Goal: Task Accomplishment & Management: Manage account settings

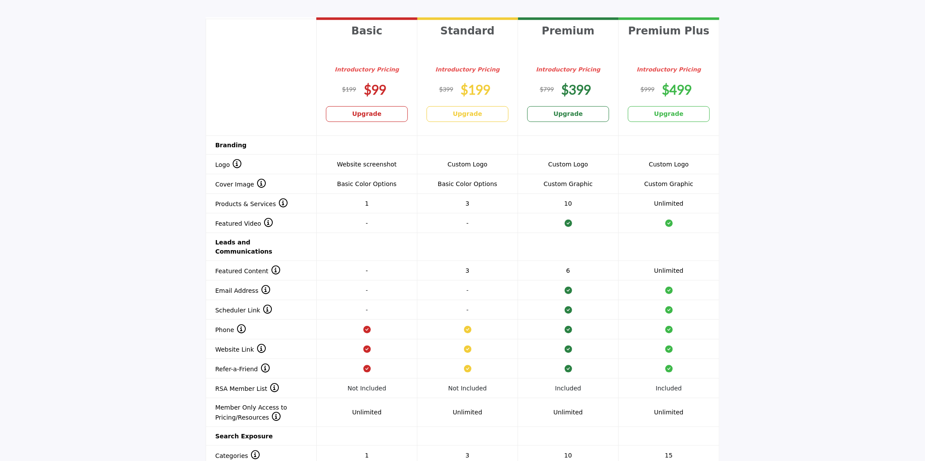
scroll to position [581, 0]
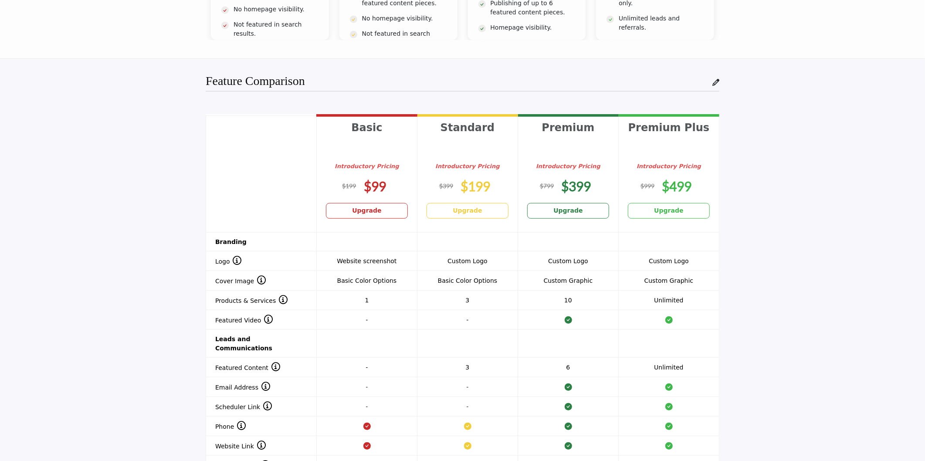
click at [185, 118] on section "Header 1 Basic Introductory Pricing $99 Upgrade Standard $199 Upgrade $399" at bounding box center [462, 402] width 925 height 613
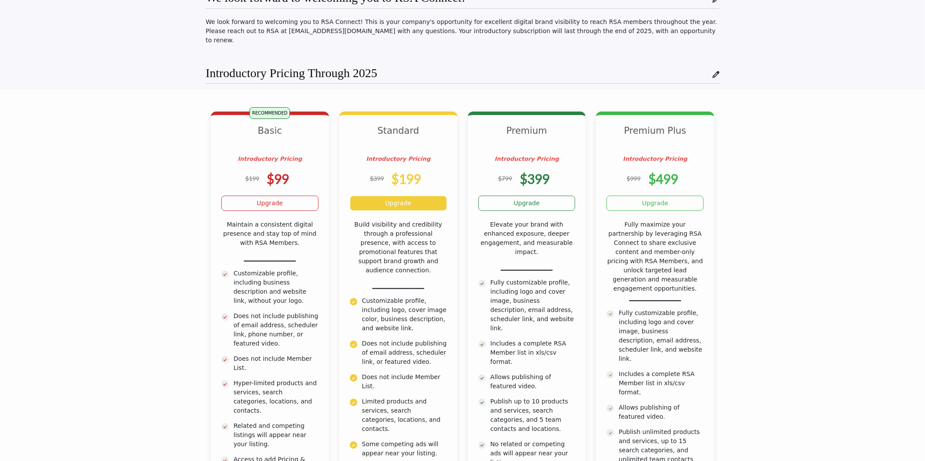
scroll to position [0, 0]
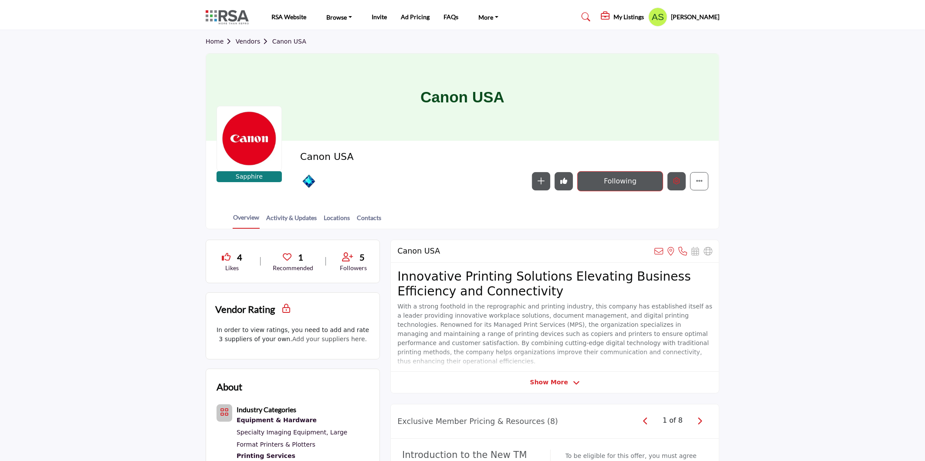
click at [677, 184] on icon "Edit company" at bounding box center [676, 180] width 7 height 7
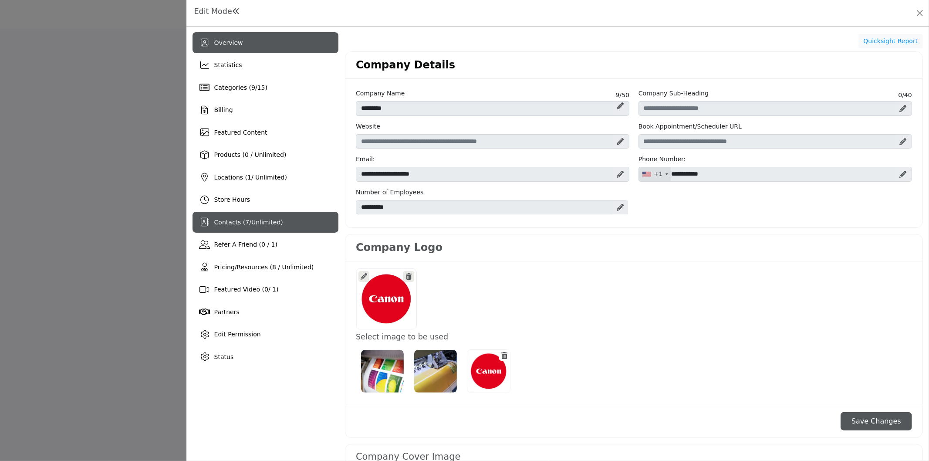
click at [251, 219] on span "Unlimited" at bounding box center [265, 222] width 29 height 7
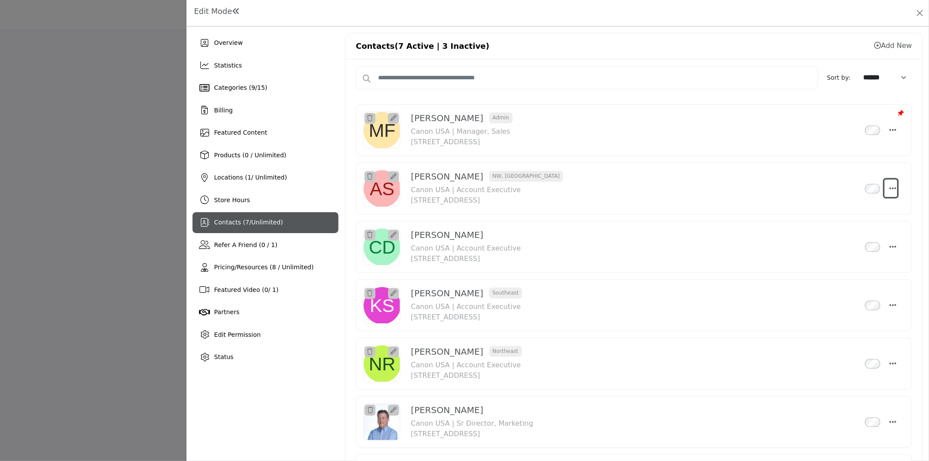
click at [890, 188] on icon "Select Droddown options" at bounding box center [893, 188] width 7 height 8
click at [854, 231] on link "Edit Contact" at bounding box center [851, 230] width 85 height 16
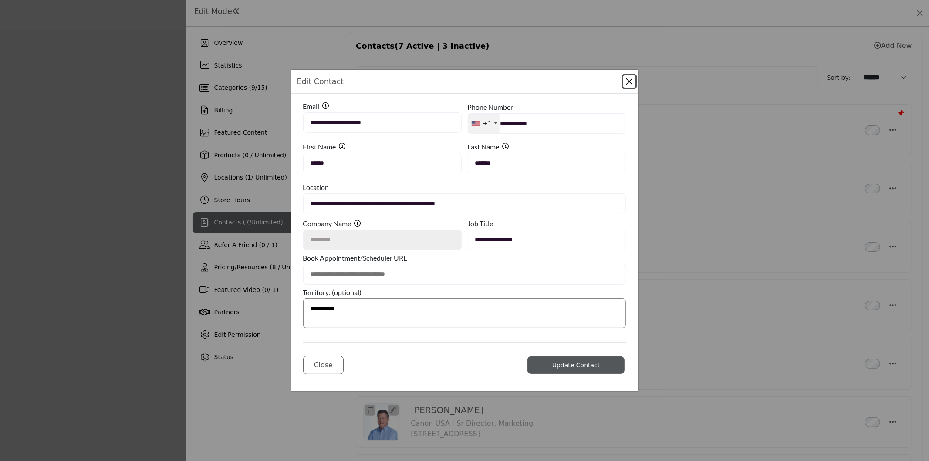
click at [628, 81] on button "Close Modal" at bounding box center [629, 81] width 12 height 12
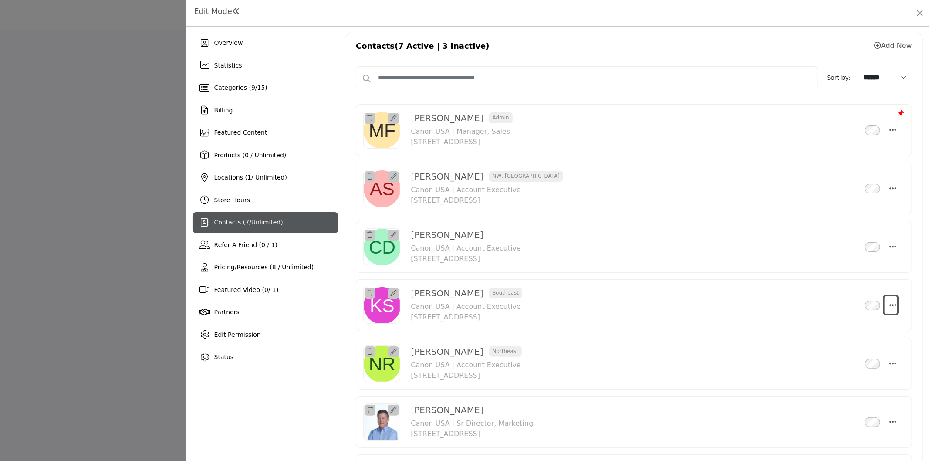
click at [890, 303] on icon "Select Droddown options" at bounding box center [893, 305] width 7 height 8
click at [860, 345] on link "Edit Contact" at bounding box center [851, 347] width 85 height 16
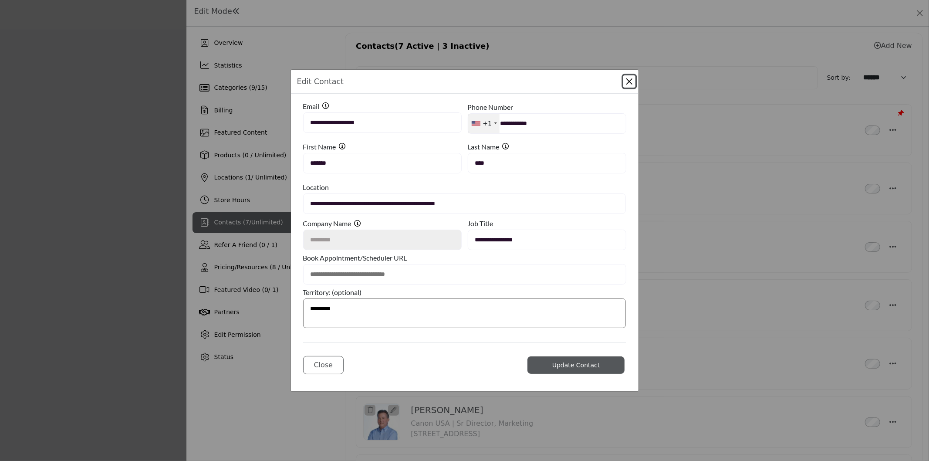
click at [629, 81] on button "Close Modal" at bounding box center [629, 81] width 12 height 12
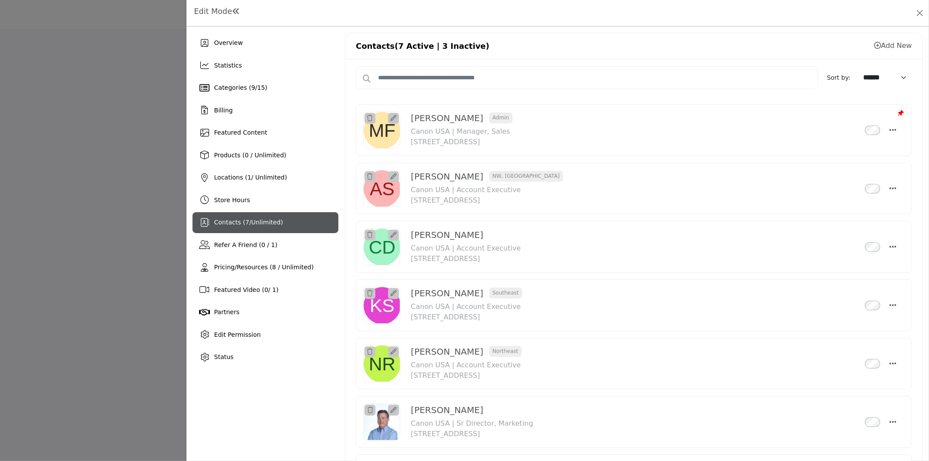
click at [886, 45] on link "Add New" at bounding box center [893, 45] width 38 height 8
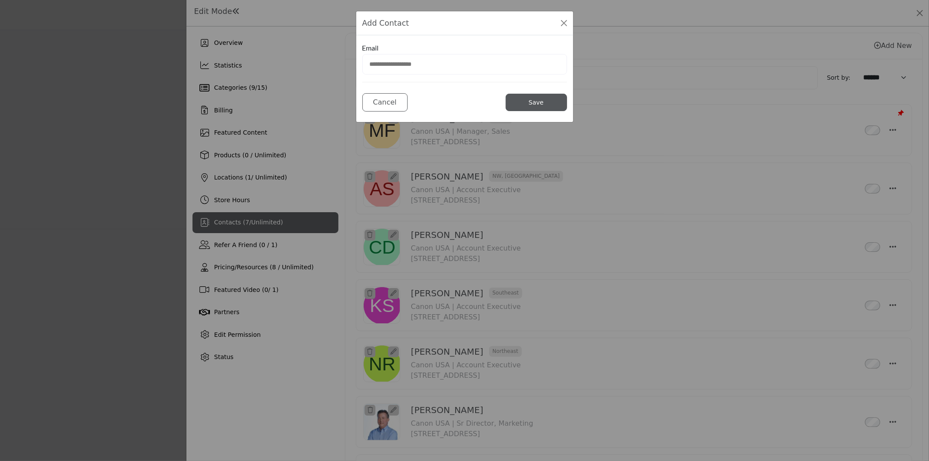
click at [447, 60] on input "email" at bounding box center [464, 64] width 205 height 20
type input "**********"
click at [539, 101] on button "Save" at bounding box center [536, 102] width 61 height 17
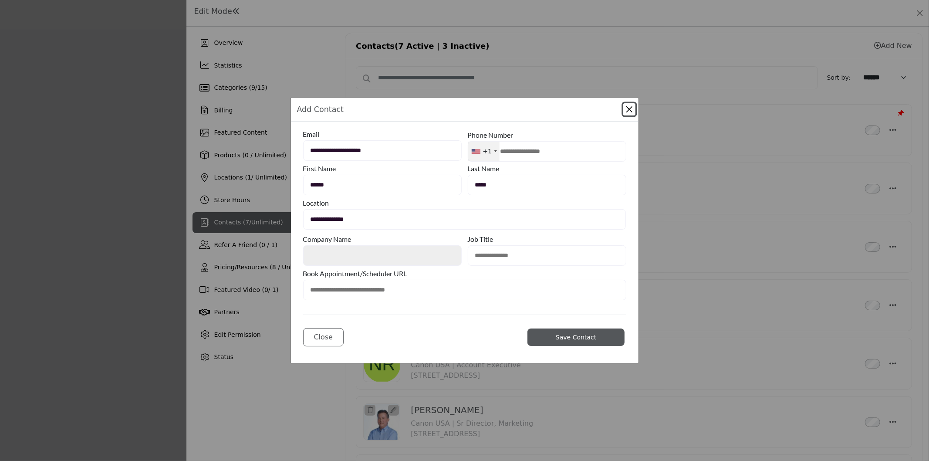
click at [629, 108] on button "Close Modal" at bounding box center [629, 109] width 12 height 12
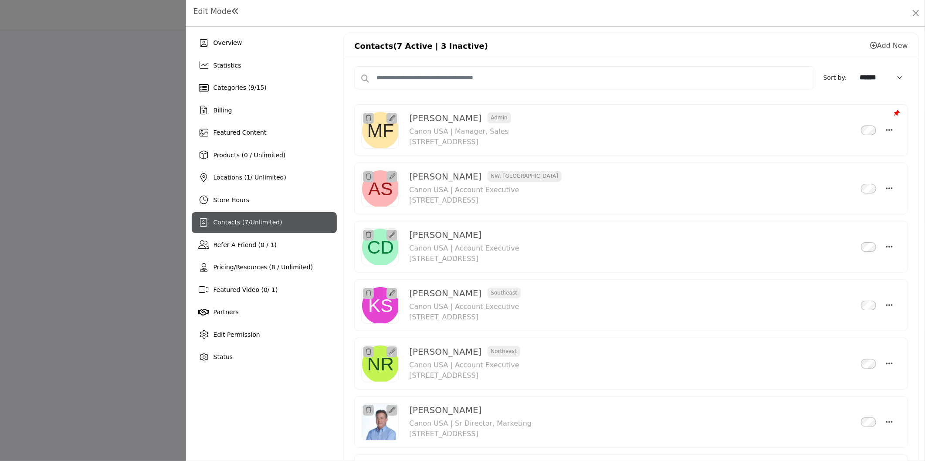
click at [77, 175] on div at bounding box center [462, 230] width 925 height 461
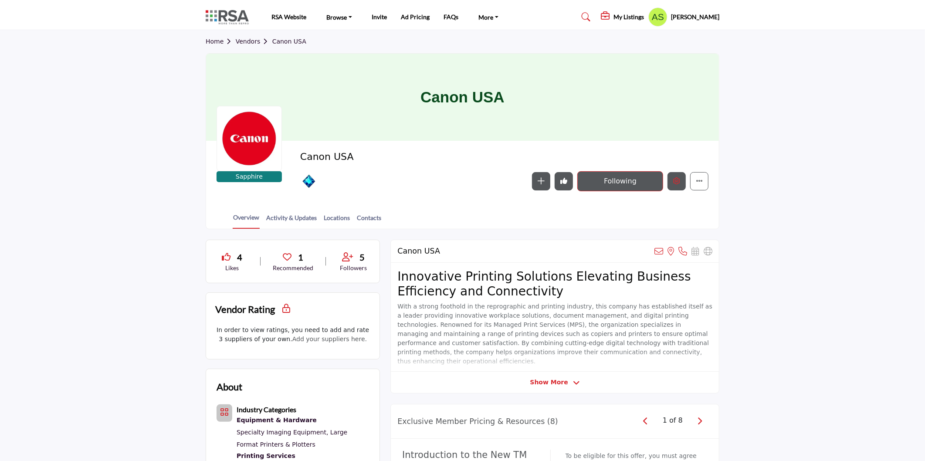
click at [678, 186] on button "Edit company" at bounding box center [676, 181] width 18 height 18
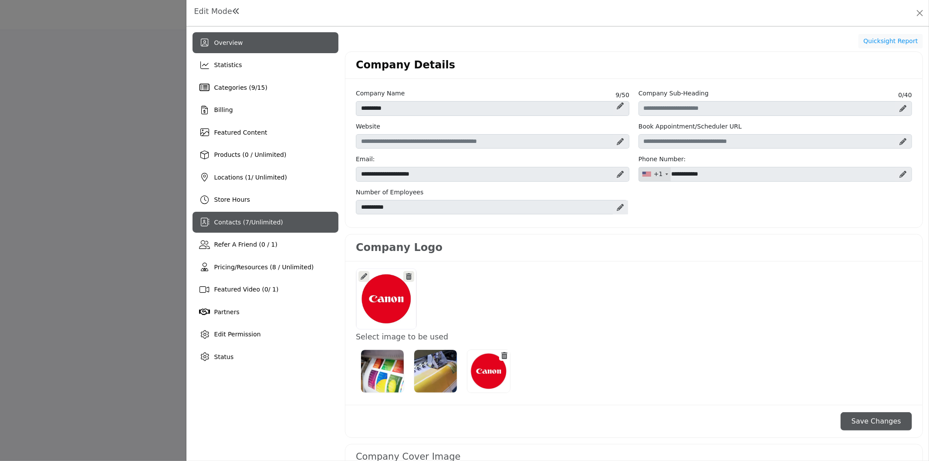
click at [247, 227] on div "Contacts ( 7 / Unlimited )" at bounding box center [266, 222] width 146 height 21
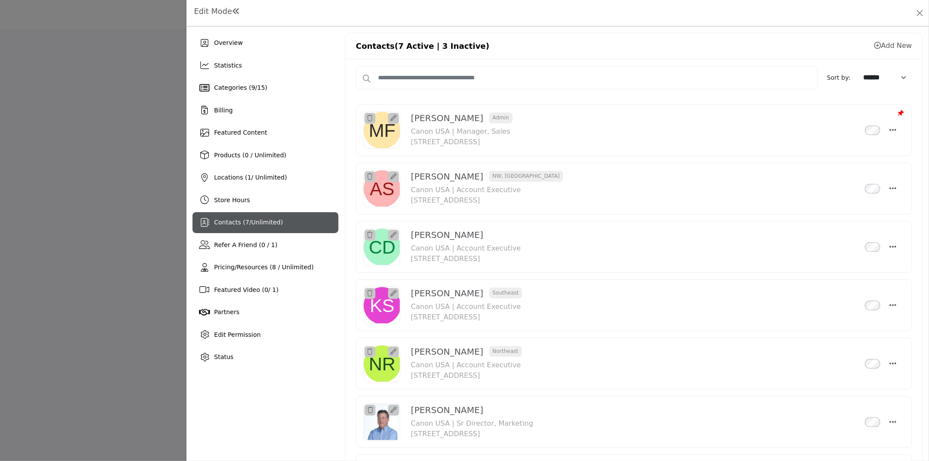
click at [895, 47] on link "Add New" at bounding box center [893, 45] width 38 height 8
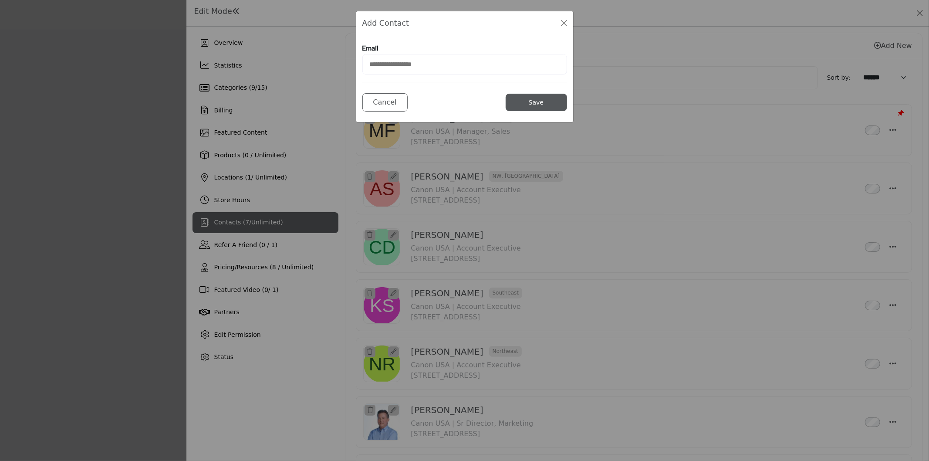
click at [402, 65] on input "email" at bounding box center [464, 64] width 205 height 20
type input "**********"
click at [516, 105] on button "Save" at bounding box center [536, 102] width 61 height 17
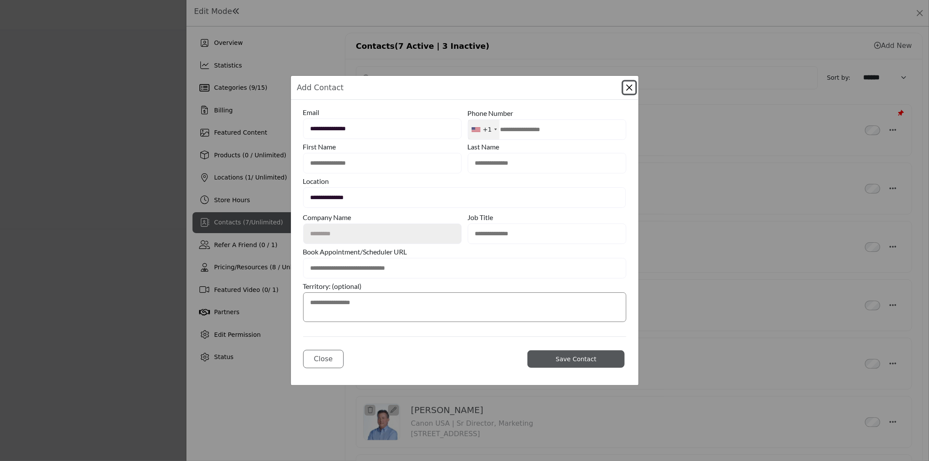
click at [626, 90] on button "Close Modal" at bounding box center [629, 87] width 12 height 12
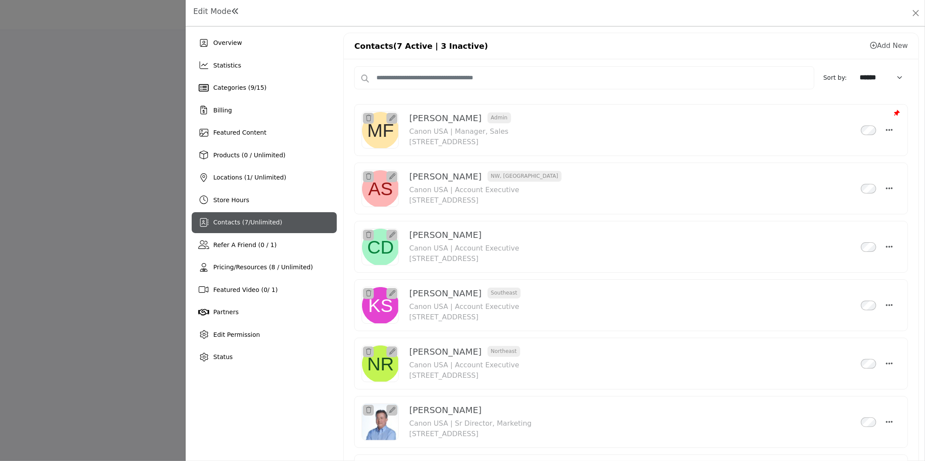
click at [146, 136] on div at bounding box center [462, 230] width 925 height 461
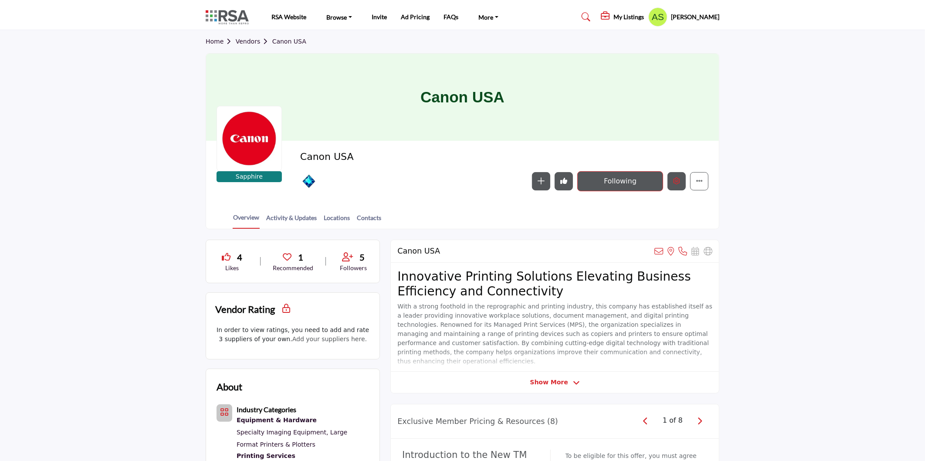
click at [680, 179] on button "Edit company" at bounding box center [676, 181] width 18 height 18
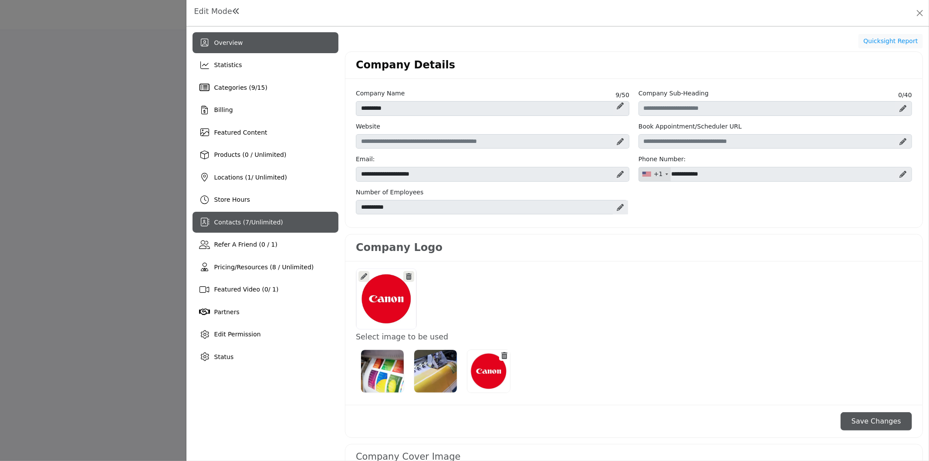
click at [232, 221] on span "Contacts ( 7 / Unlimited )" at bounding box center [248, 222] width 69 height 7
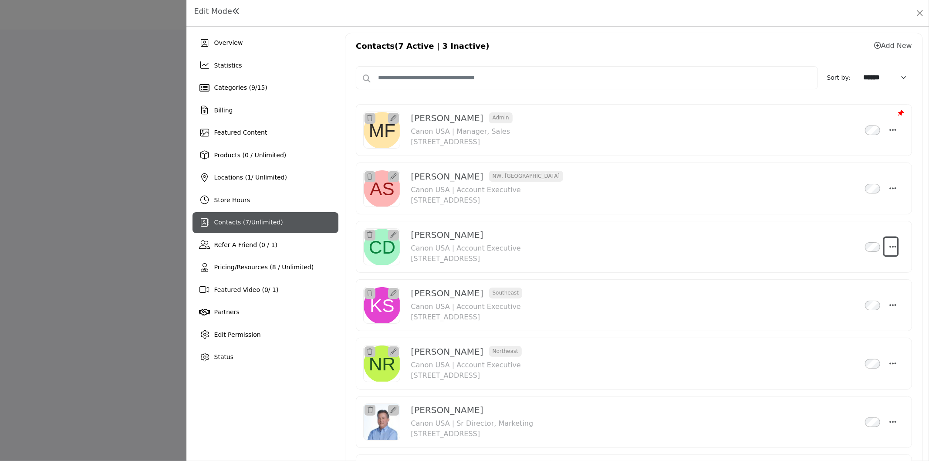
click at [890, 250] on icon "Select Droddown options" at bounding box center [893, 247] width 7 height 8
click at [842, 287] on link "Edit Contact" at bounding box center [851, 289] width 85 height 16
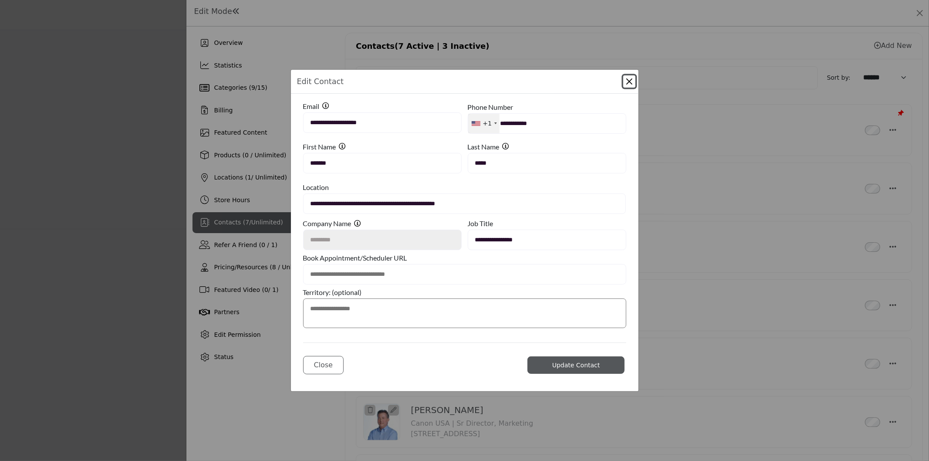
click at [149, 233] on div "**********" at bounding box center [464, 230] width 929 height 461
click at [327, 374] on button "Close" at bounding box center [323, 365] width 41 height 18
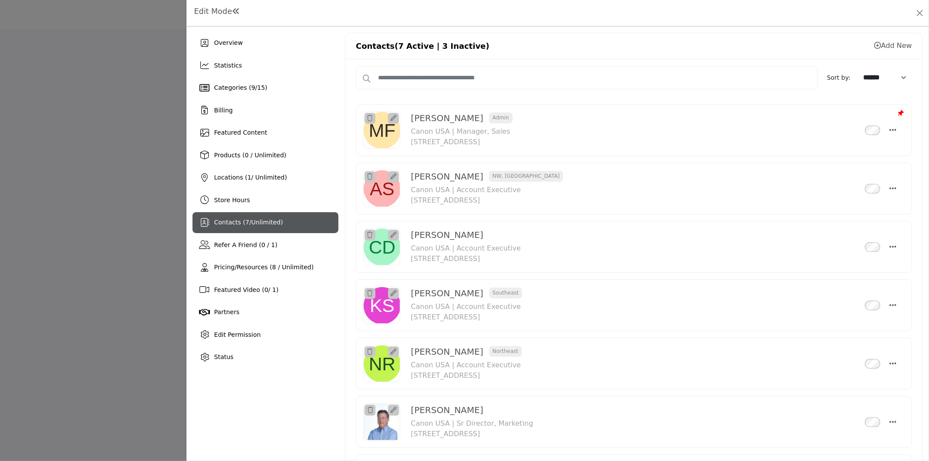
click at [241, 230] on div "Contacts ( 7 / Unlimited )" at bounding box center [266, 222] width 146 height 21
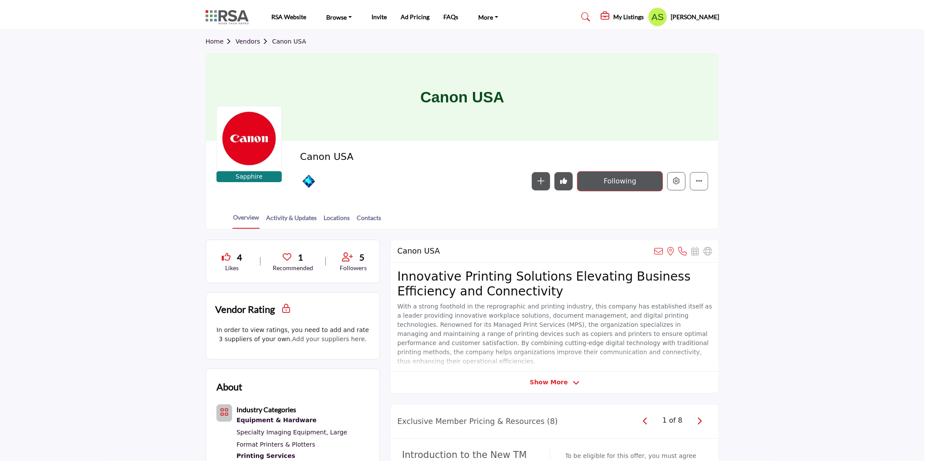
click at [120, 100] on div at bounding box center [464, 230] width 929 height 461
click at [668, 186] on button "Edit company" at bounding box center [676, 181] width 18 height 18
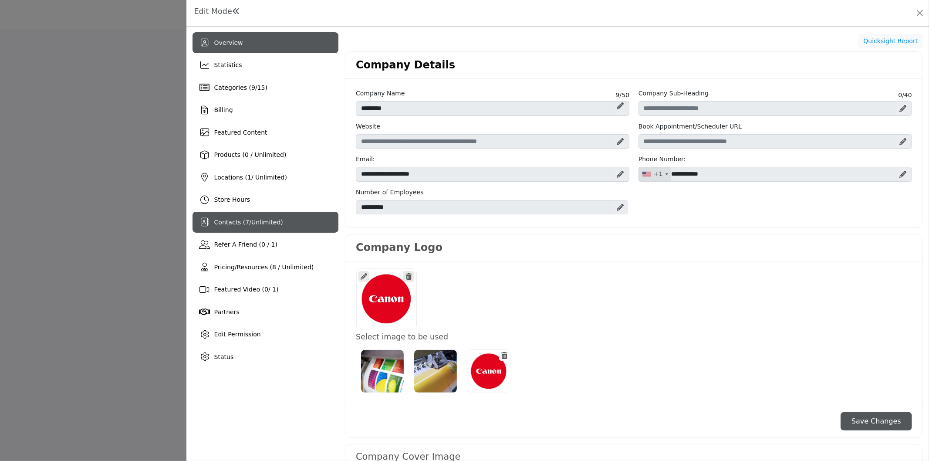
click at [240, 232] on div "Contacts ( 7 / Unlimited )" at bounding box center [266, 222] width 146 height 21
